Goal: Find specific page/section: Find specific page/section

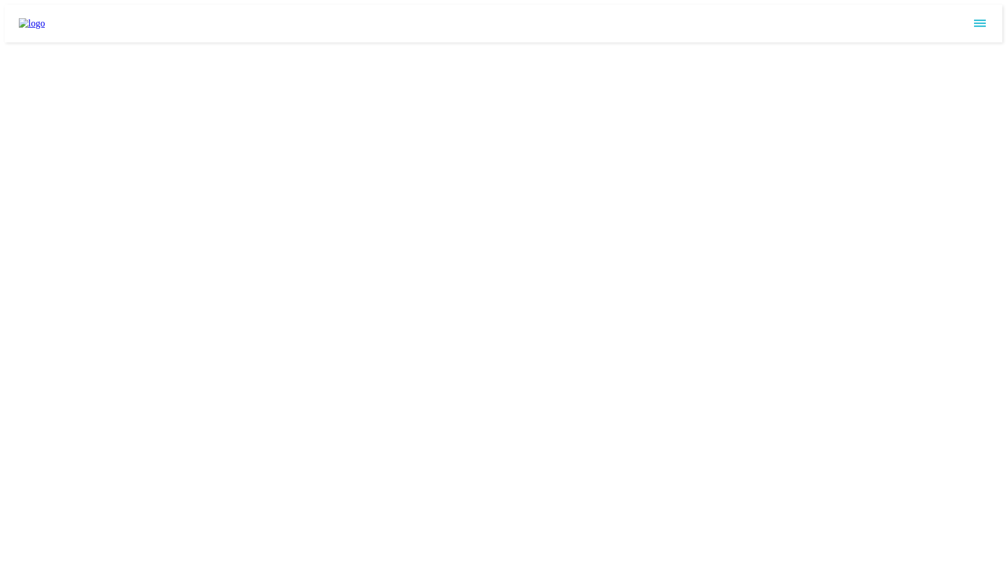
click at [983, 16] on icon "sidemenu" at bounding box center [980, 23] width 14 height 14
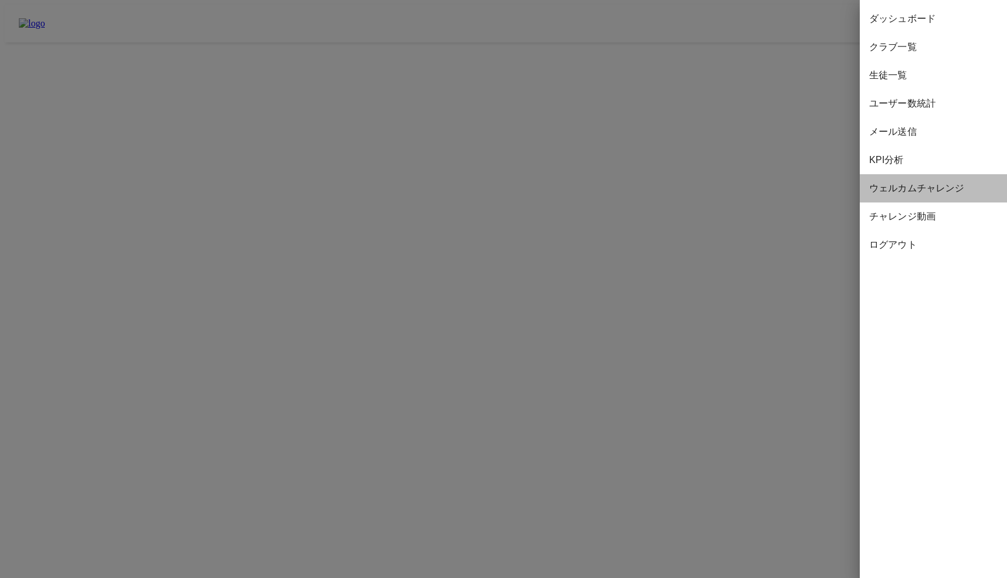
click at [907, 188] on span "ウェルカムチャレンジ" at bounding box center [933, 188] width 128 height 14
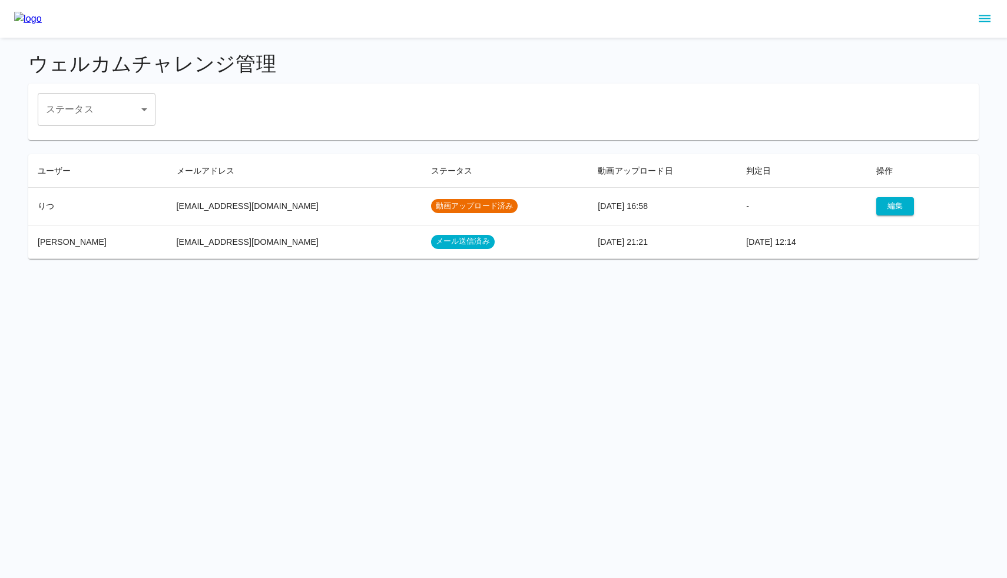
click at [495, 249] on td "メール送信済み" at bounding box center [505, 242] width 167 height 34
click at [431, 244] on span "メール送信済み" at bounding box center [463, 241] width 64 height 11
click at [232, 242] on td "[EMAIL_ADDRESS][DOMAIN_NAME]" at bounding box center [294, 242] width 254 height 34
click at [52, 243] on td "[PERSON_NAME]" at bounding box center [97, 242] width 139 height 34
click at [431, 209] on span "動画アップロード済み" at bounding box center [474, 206] width 87 height 11
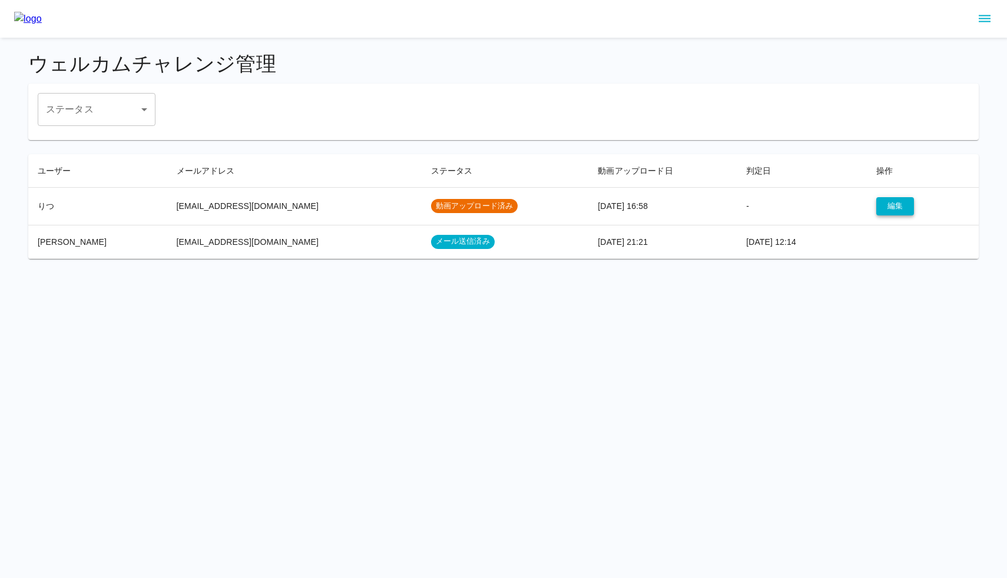
click at [876, 207] on button "編集" at bounding box center [895, 206] width 38 height 18
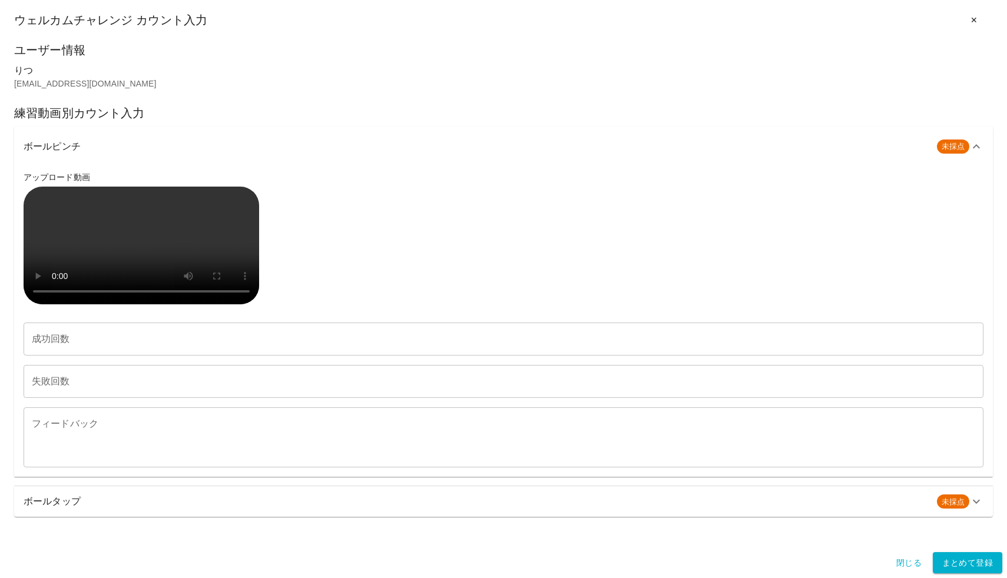
scroll to position [282, 0]
click at [370, 510] on h6 "ボールタップ" at bounding box center [476, 502] width 904 height 16
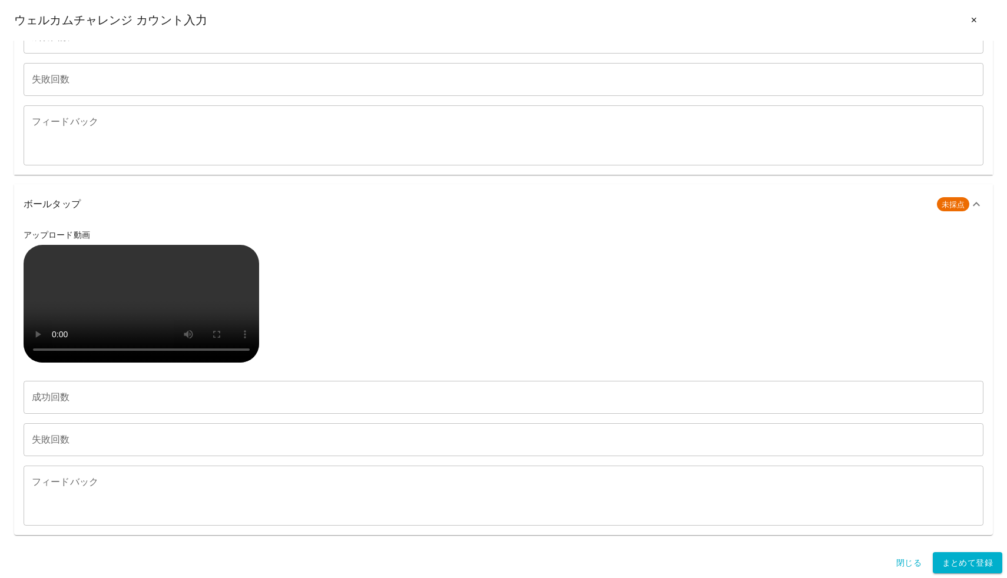
scroll to position [787, 0]
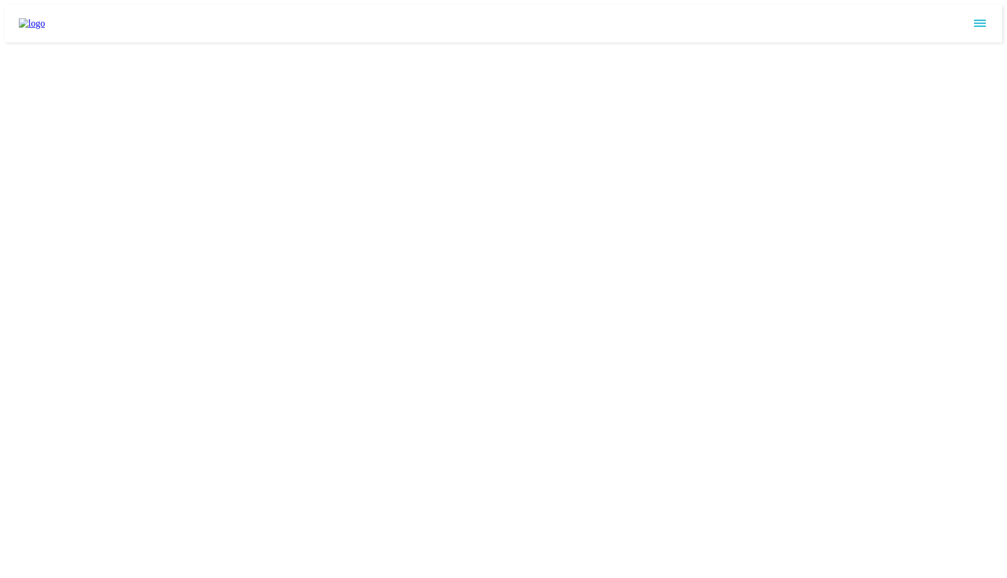
click at [985, 16] on icon "sidemenu" at bounding box center [980, 23] width 14 height 14
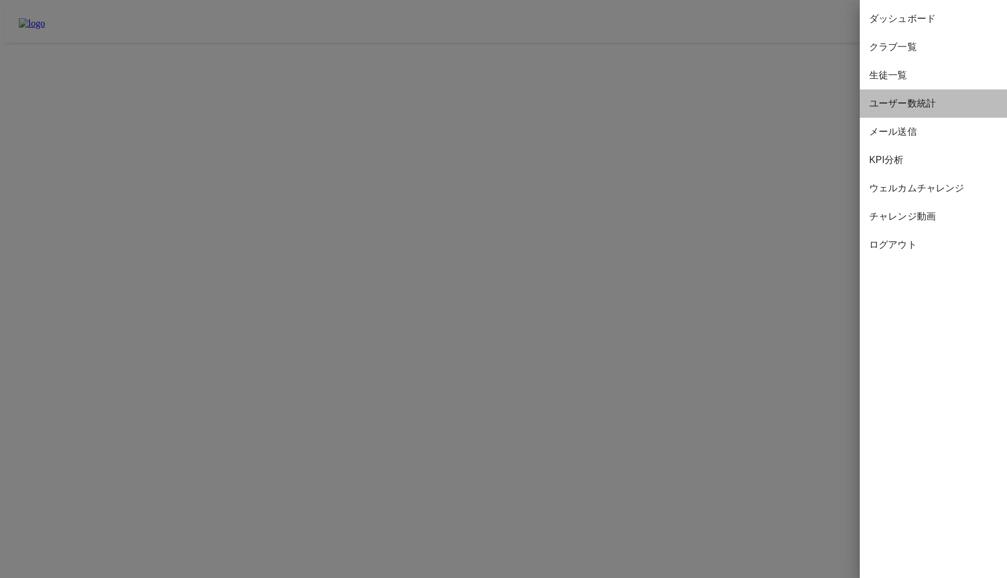
click at [924, 99] on span "ユーザー数統計" at bounding box center [933, 104] width 128 height 14
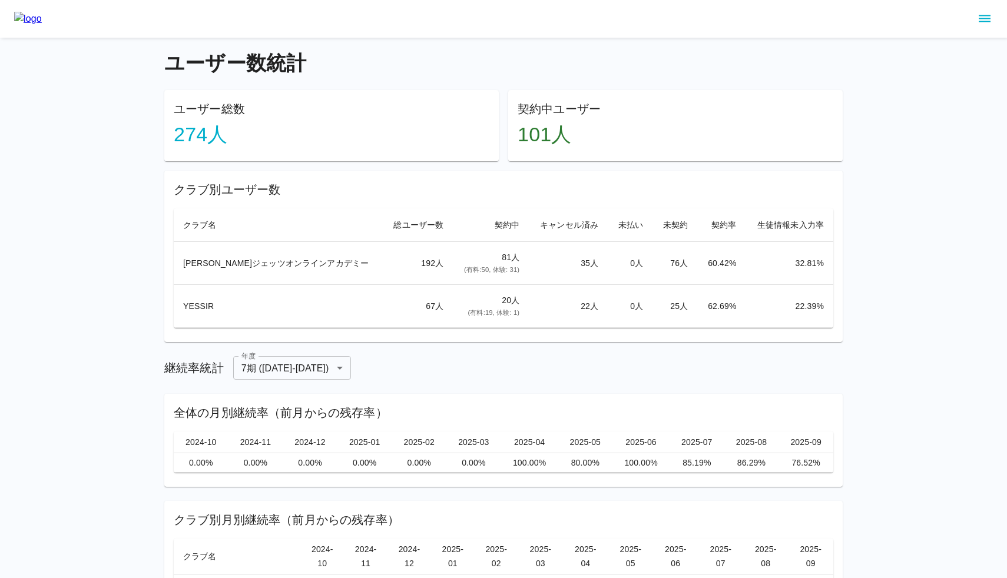
scroll to position [7, 0]
